Goal: Transaction & Acquisition: Purchase product/service

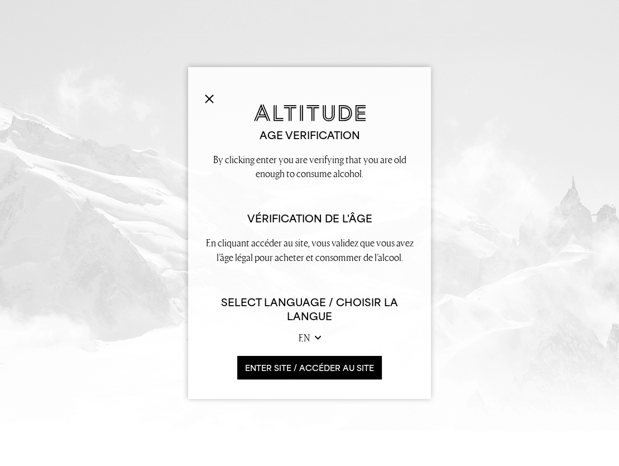
click at [341, 370] on button "ENTER SITE / accéder au site" at bounding box center [309, 368] width 145 height 24
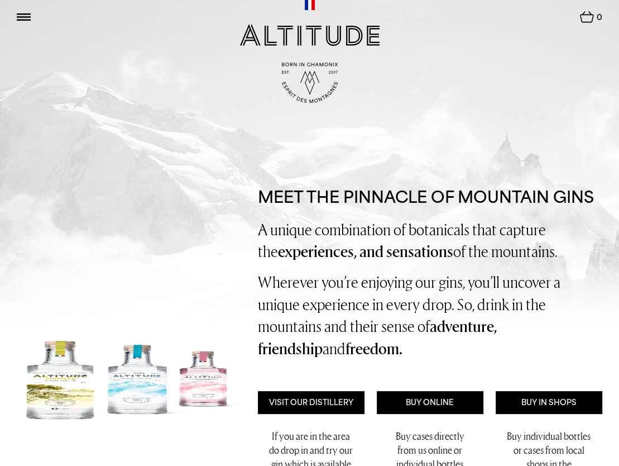
click at [13, 13] on div "Shop Cocktails Story Conservation News Update" at bounding box center [309, 51] width 619 height 103
click at [34, 22] on nav "Shop Cocktails Story" at bounding box center [123, 17] width 212 height 18
drag, startPoint x: 420, startPoint y: 404, endPoint x: 404, endPoint y: 396, distance: 18.0
click at [404, 396] on link "Buy Online" at bounding box center [430, 402] width 107 height 23
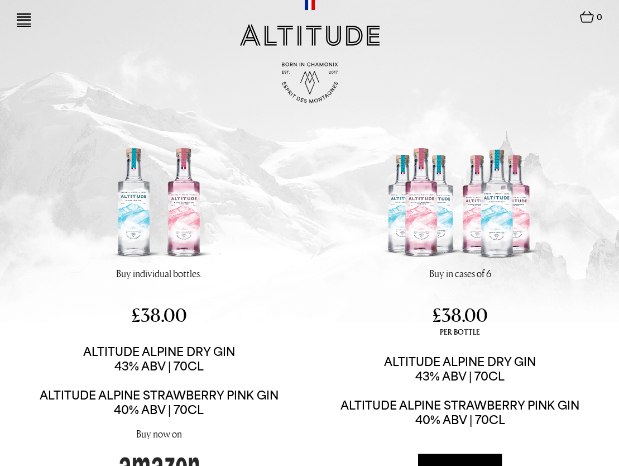
click at [20, 15] on img at bounding box center [24, 16] width 14 height 7
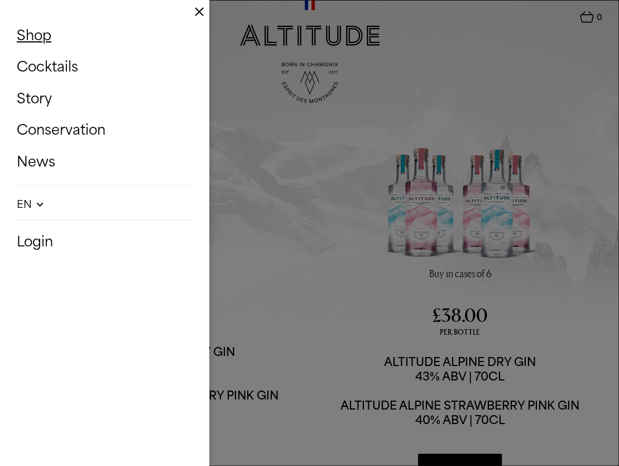
click at [41, 32] on link "Shop" at bounding box center [105, 35] width 176 height 26
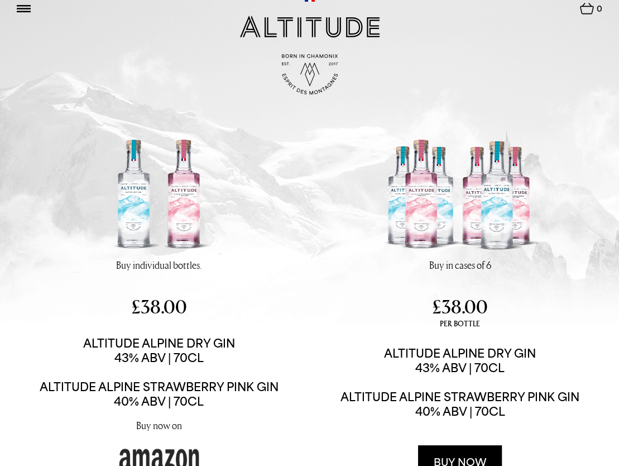
scroll to position [4, 0]
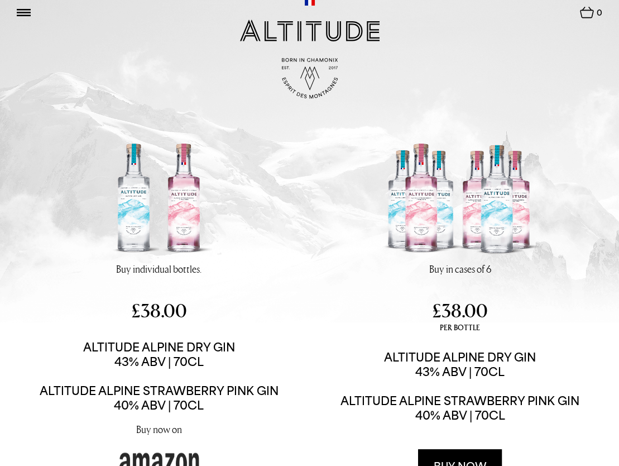
click at [17, 7] on div at bounding box center [24, 14] width 14 height 16
click at [22, 15] on img at bounding box center [24, 12] width 14 height 7
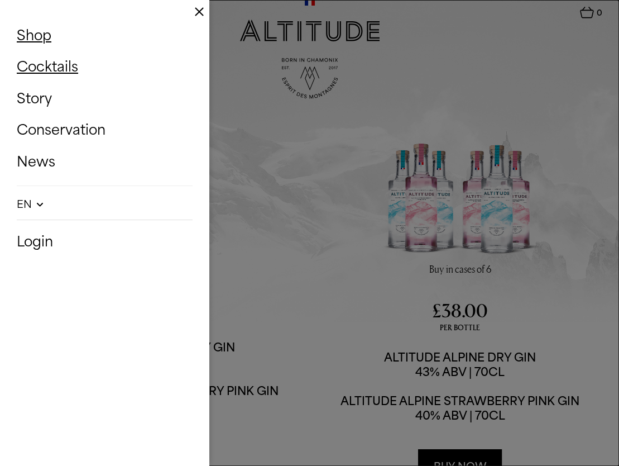
click at [26, 70] on link "Cocktails" at bounding box center [105, 67] width 176 height 26
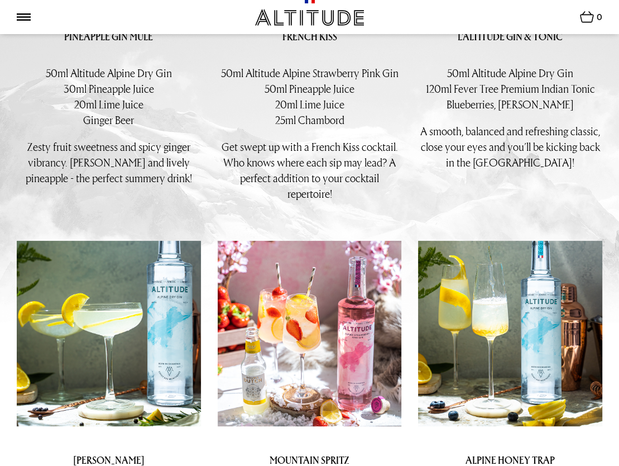
scroll to position [1401, 0]
